Goal: Navigation & Orientation: Find specific page/section

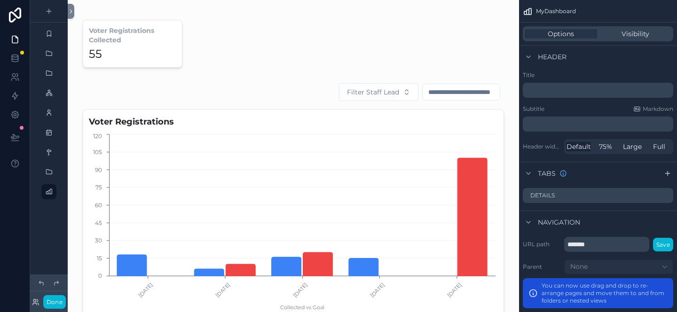
scroll to position [30, 0]
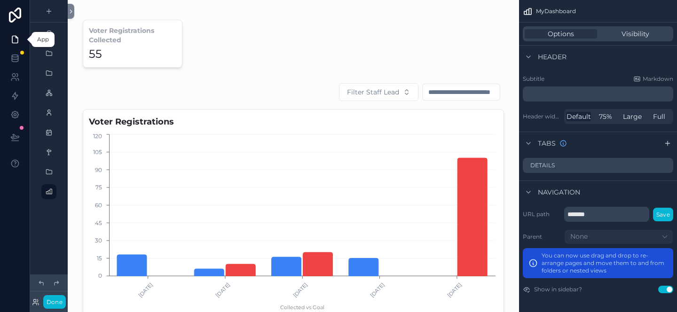
click at [12, 39] on icon at bounding box center [14, 39] width 9 height 9
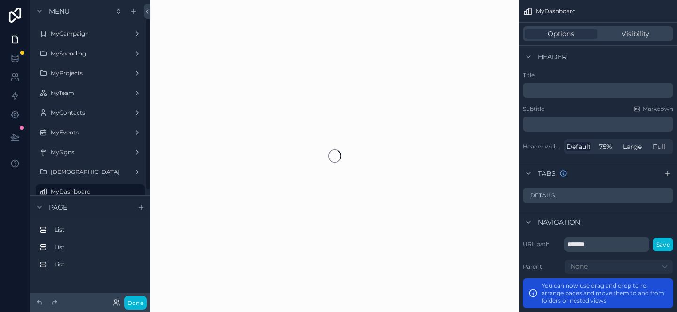
scroll to position [31, 0]
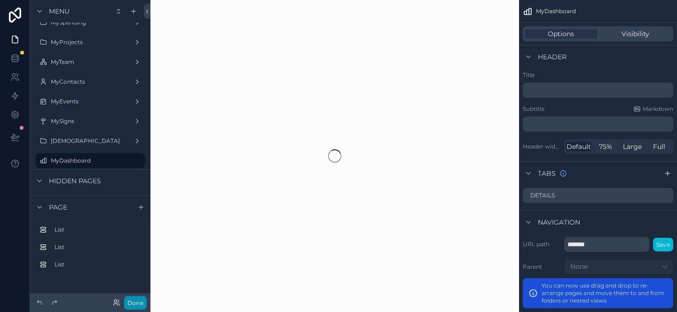
click at [134, 304] on button "Done" at bounding box center [135, 303] width 23 height 14
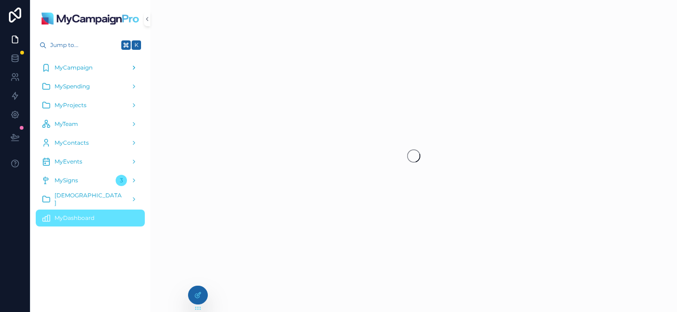
click at [77, 71] on span "MyCampaign" at bounding box center [74, 68] width 38 height 8
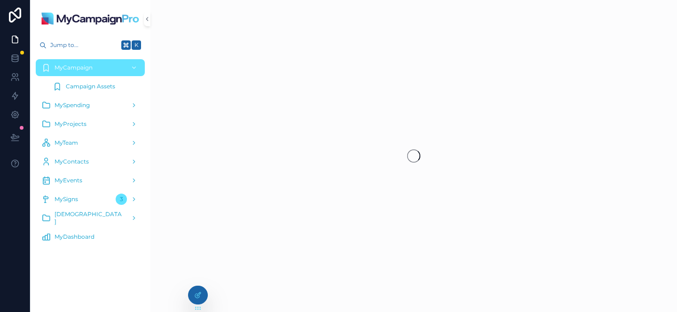
click at [99, 88] on span "Campaign Assets" at bounding box center [90, 87] width 49 height 8
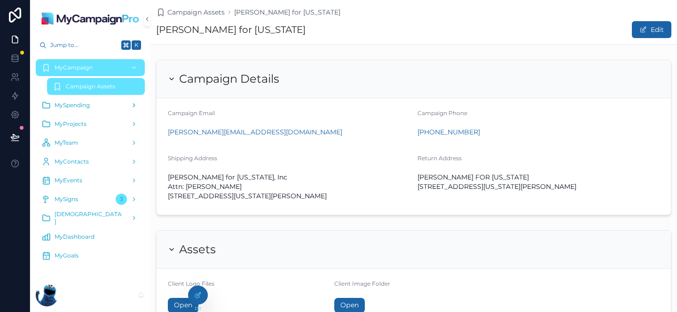
click at [76, 106] on span "MySpending" at bounding box center [72, 105] width 35 height 8
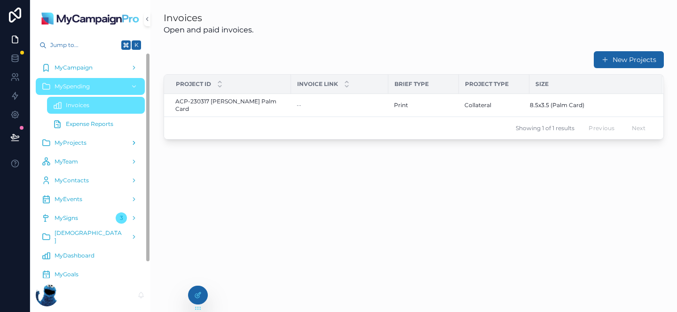
click at [84, 143] on span "MyProjects" at bounding box center [71, 143] width 32 height 8
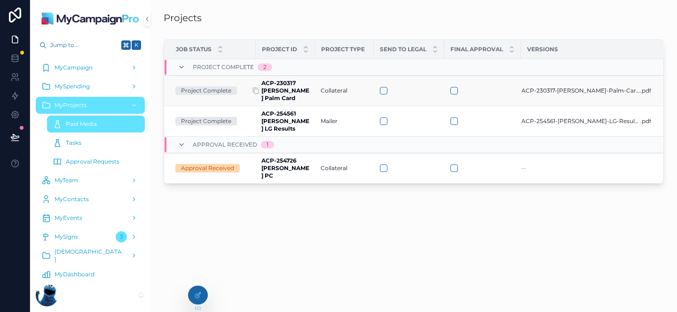
click at [276, 89] on strong "ACP-230317 [PERSON_NAME] Palm Card" at bounding box center [285, 90] width 48 height 22
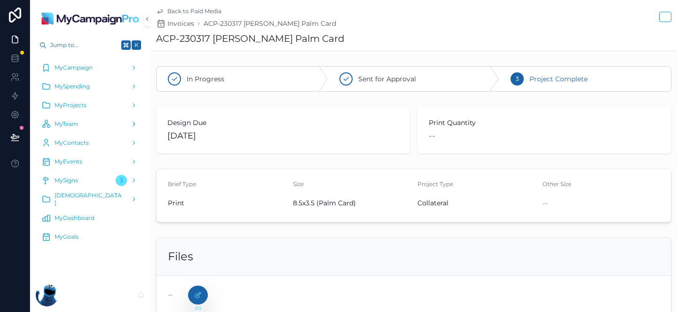
click at [65, 122] on span "MyTeam" at bounding box center [66, 124] width 23 height 8
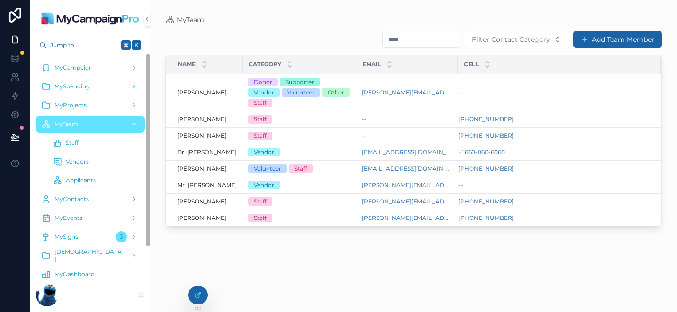
click at [75, 201] on span "MyContacts" at bounding box center [72, 199] width 34 height 8
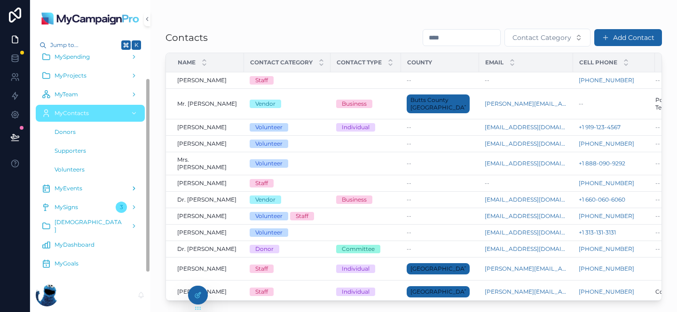
click at [73, 190] on span "MyEvents" at bounding box center [69, 189] width 28 height 8
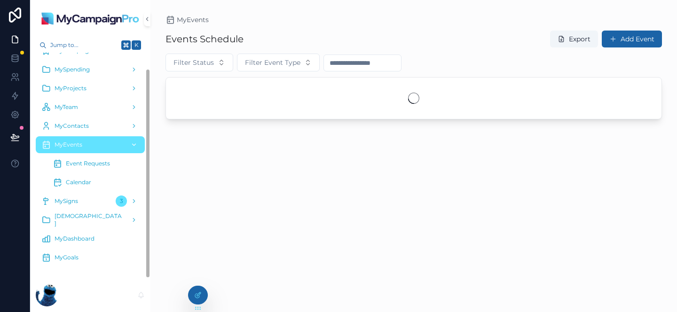
scroll to position [17, 0]
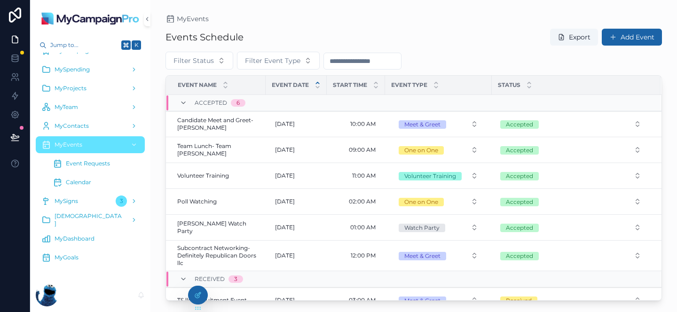
click at [85, 177] on div "Calendar" at bounding box center [96, 182] width 86 height 15
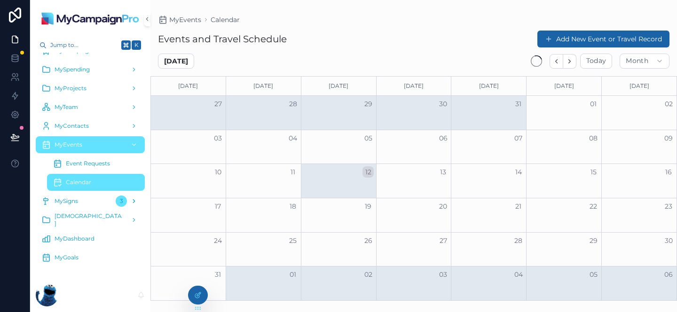
click at [84, 201] on div "MySigns 3" at bounding box center [90, 201] width 98 height 15
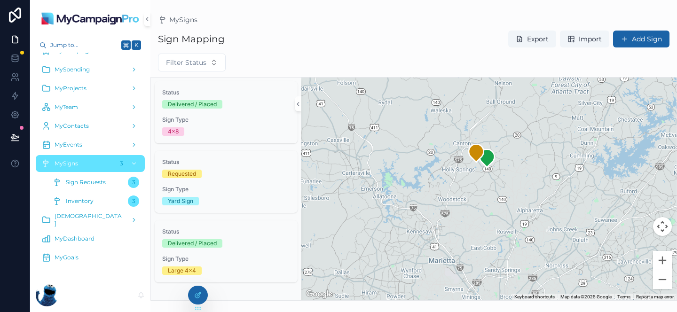
drag, startPoint x: 460, startPoint y: 113, endPoint x: 472, endPoint y: 179, distance: 66.8
click at [472, 179] on div "scrollable content" at bounding box center [488, 189] width 375 height 223
